Goal: Task Accomplishment & Management: Manage account settings

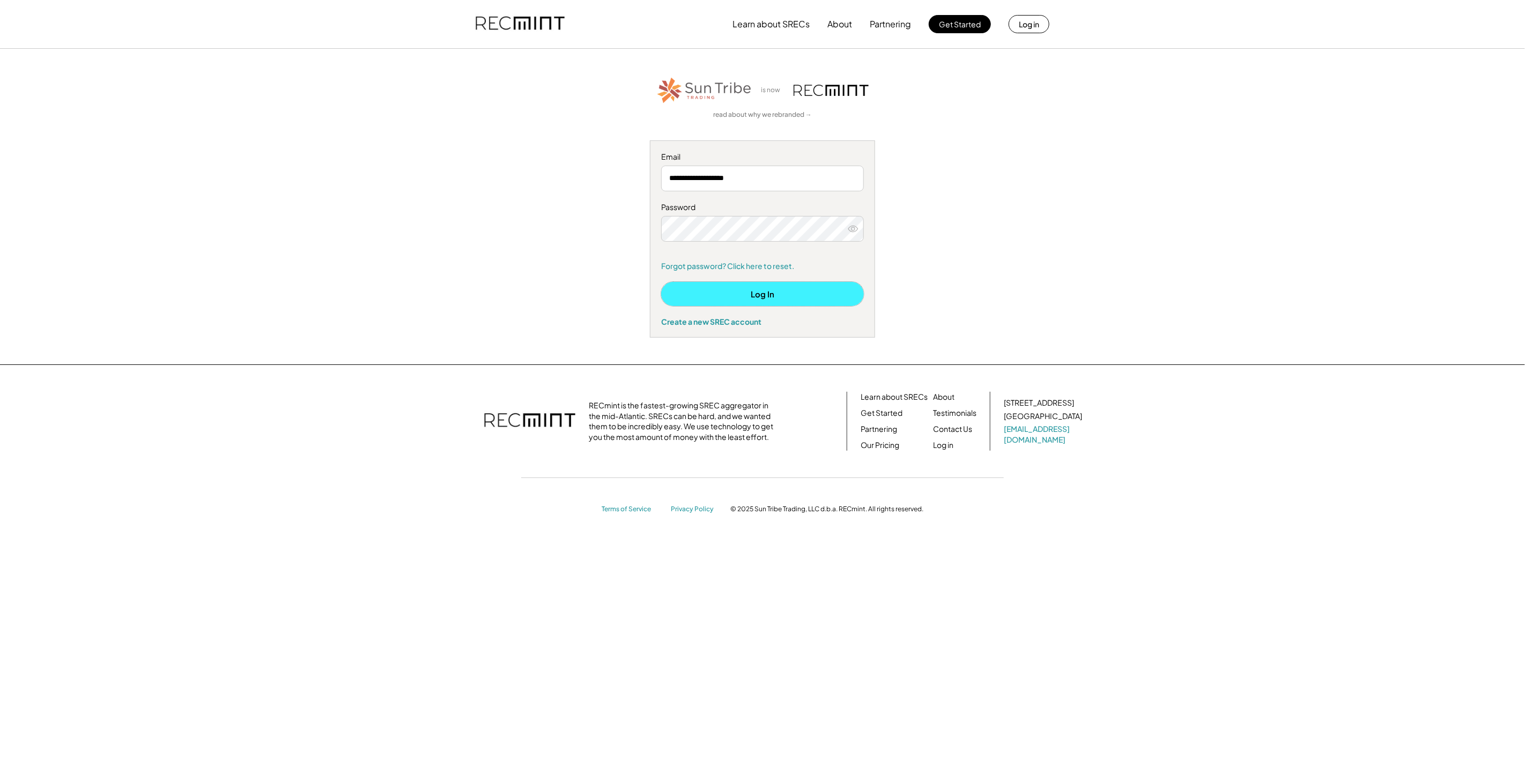
click at [759, 295] on button "Log In" at bounding box center [762, 293] width 202 height 24
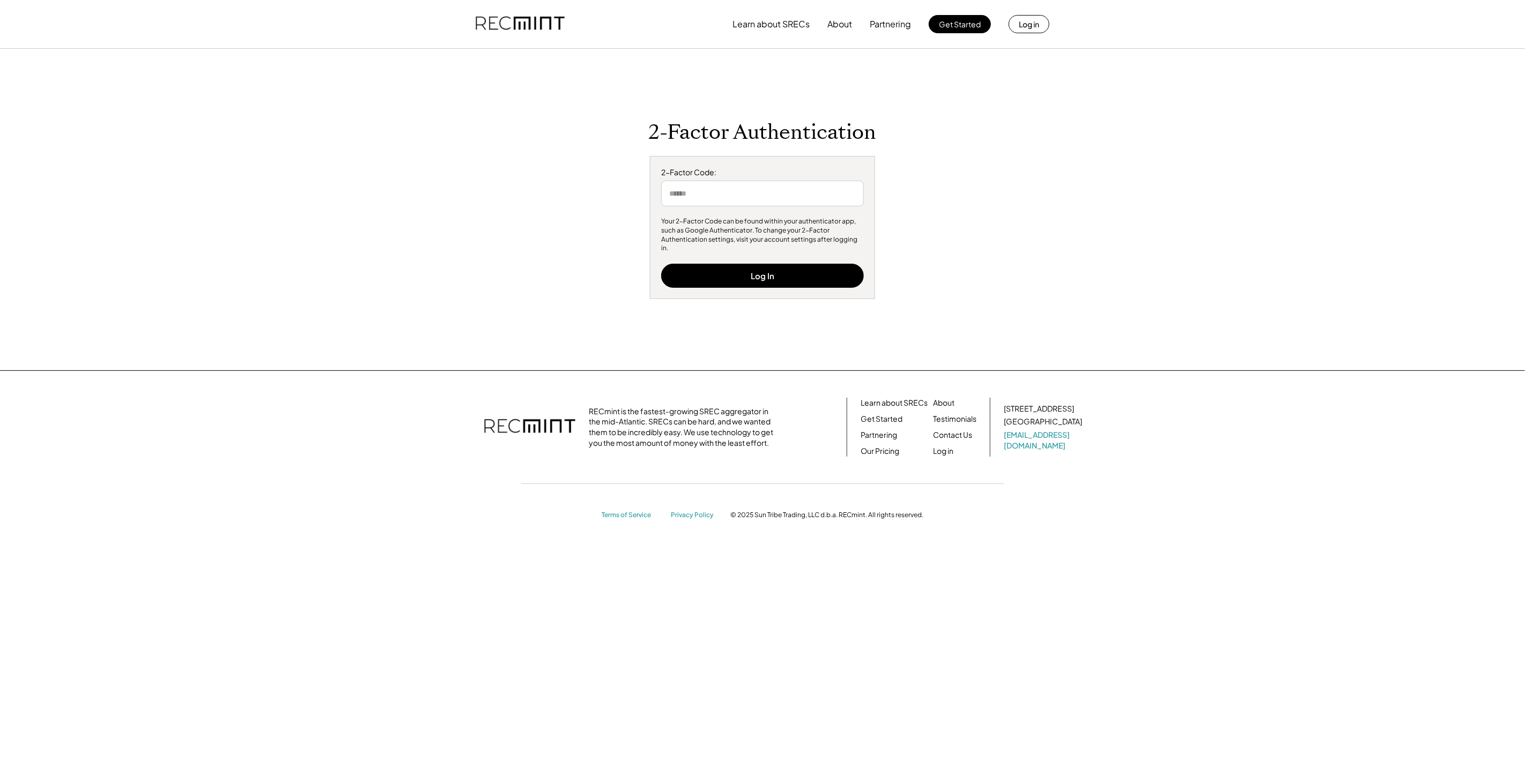
click at [737, 197] on input "input" at bounding box center [762, 193] width 202 height 25
type input "******"
click at [745, 284] on div "2-Factor Code: Your 2-Factor Code can be found within your authenticator app, s…" at bounding box center [762, 228] width 225 height 144
click at [744, 282] on button "Log In" at bounding box center [762, 276] width 202 height 24
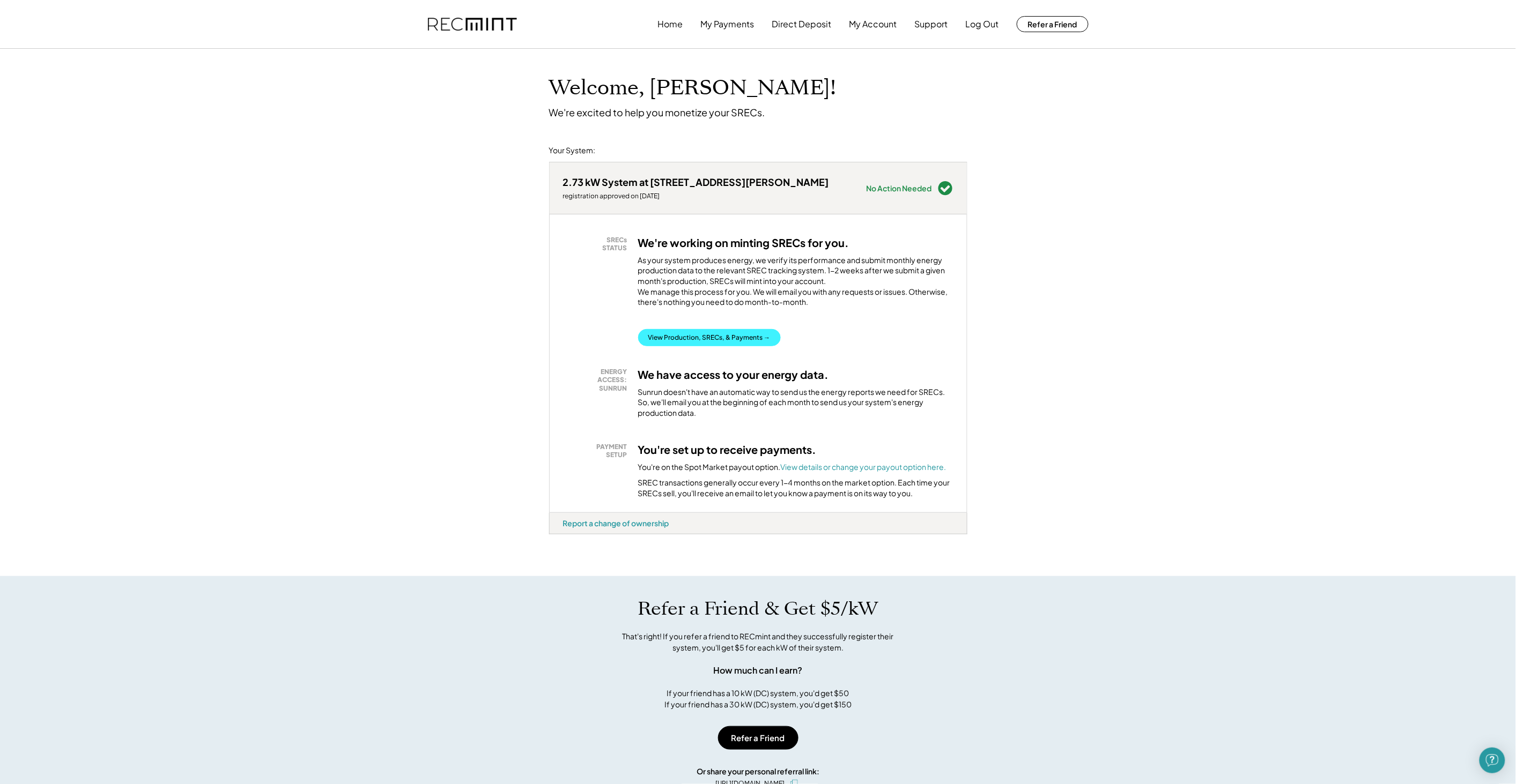
click at [704, 344] on button "View Production, SRECs, & Payments →" at bounding box center [709, 337] width 143 height 17
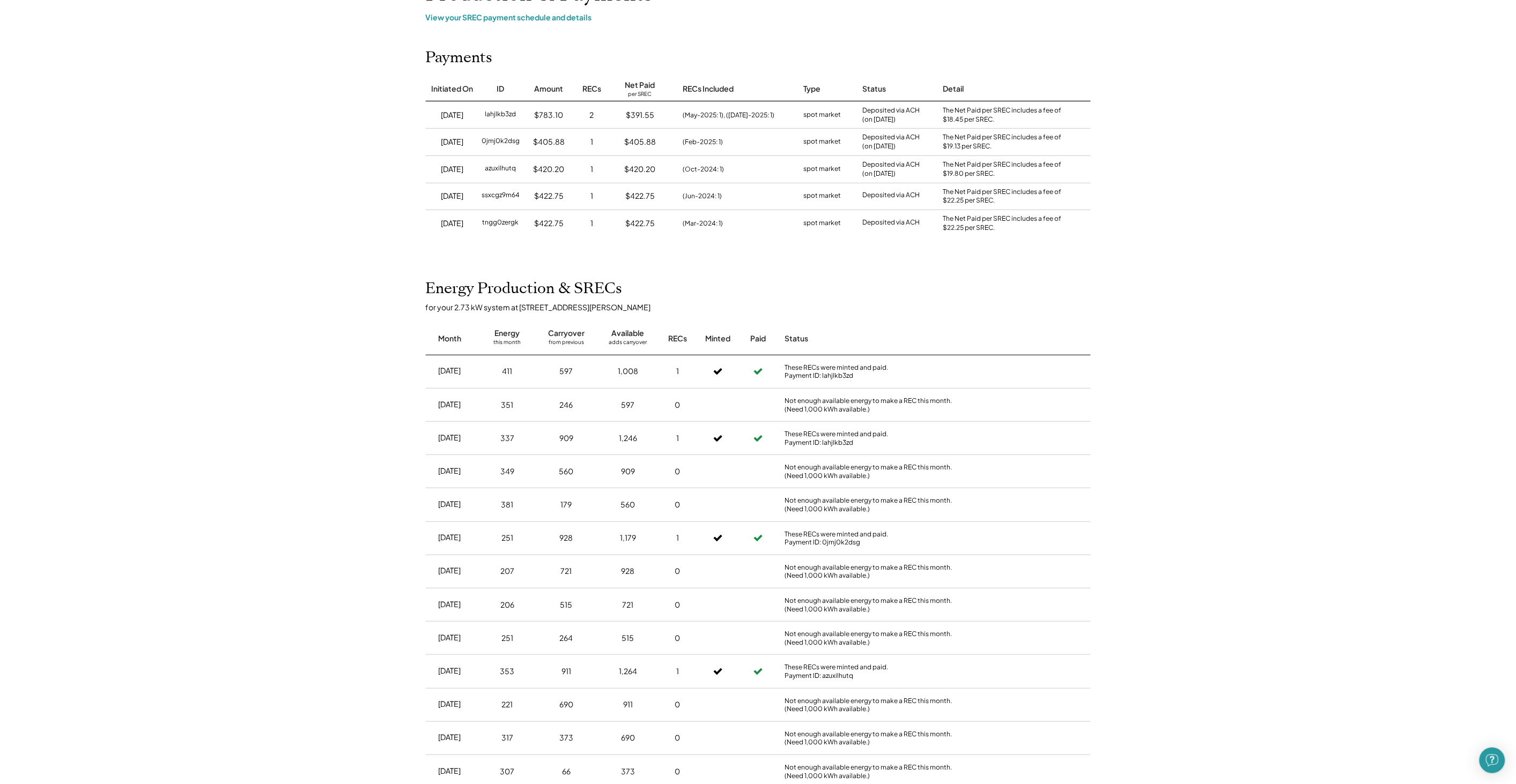
scroll to position [60, 0]
